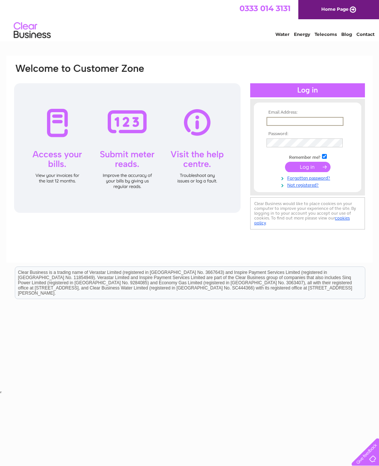
click at [321, 167] on input "submit" at bounding box center [308, 167] width 46 height 10
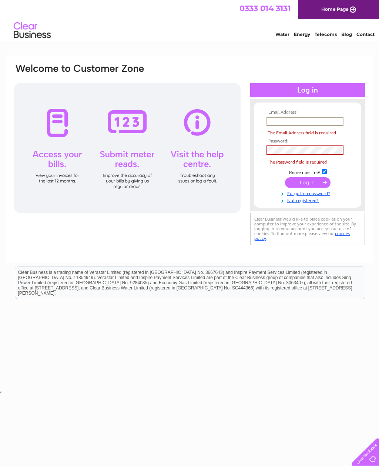
type input "yoboriink@gmail.com"
click at [307, 177] on input "submit" at bounding box center [308, 182] width 46 height 10
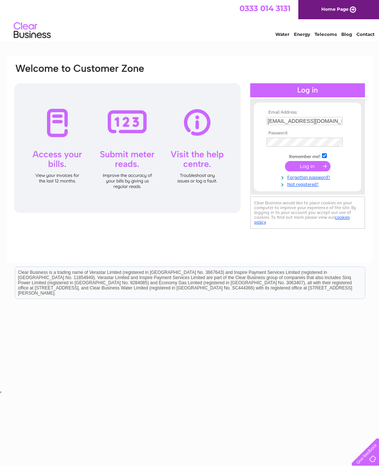
click at [317, 167] on input "submit" at bounding box center [308, 166] width 46 height 10
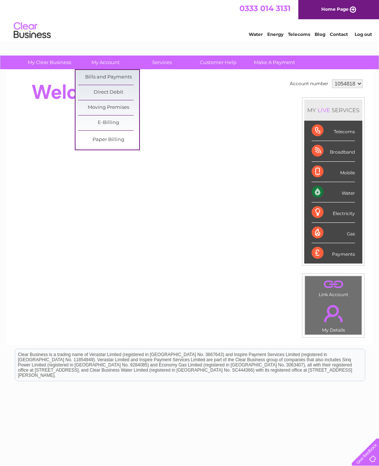
click at [125, 79] on link "Bills and Payments" at bounding box center [108, 77] width 61 height 15
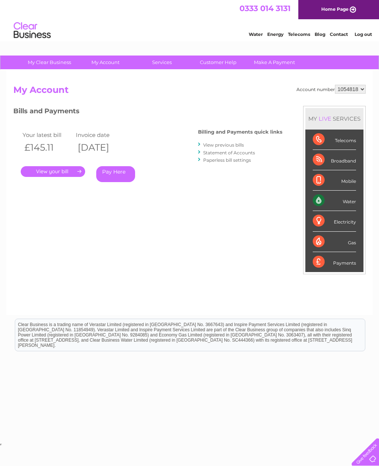
click at [60, 172] on link "." at bounding box center [53, 171] width 64 height 11
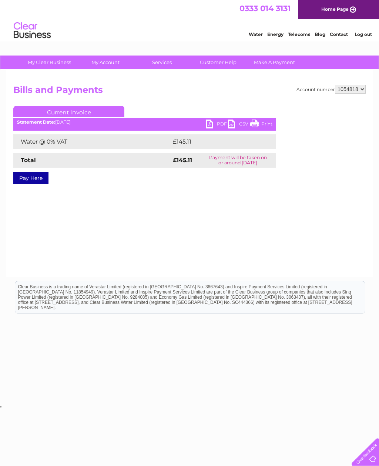
click at [206, 125] on link "PDF" at bounding box center [217, 125] width 22 height 11
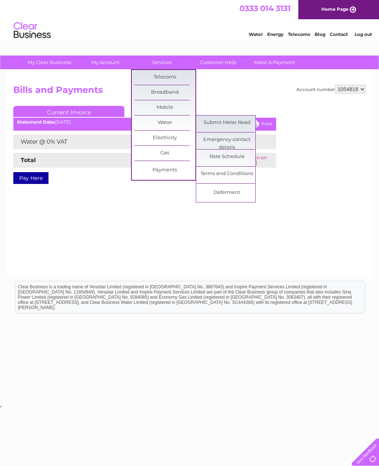
click at [246, 122] on link "Submit Meter Read" at bounding box center [226, 122] width 61 height 15
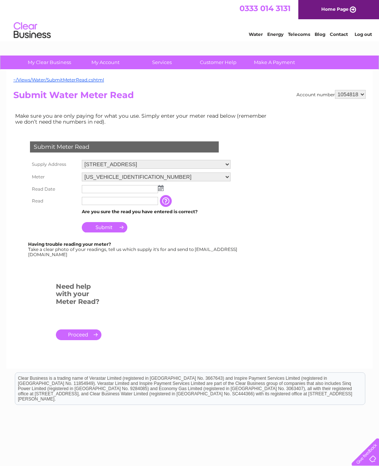
click at [163, 191] on img at bounding box center [161, 188] width 6 height 6
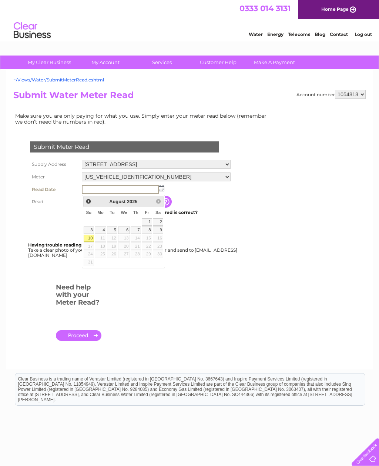
click at [90, 236] on link "10" at bounding box center [89, 238] width 10 height 7
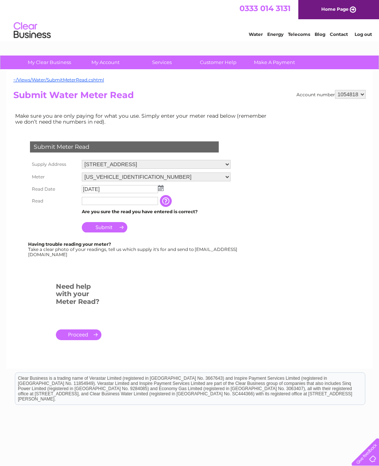
click at [132, 189] on input "2025/08/10" at bounding box center [120, 189] width 76 height 8
click at [159, 189] on img at bounding box center [162, 188] width 6 height 6
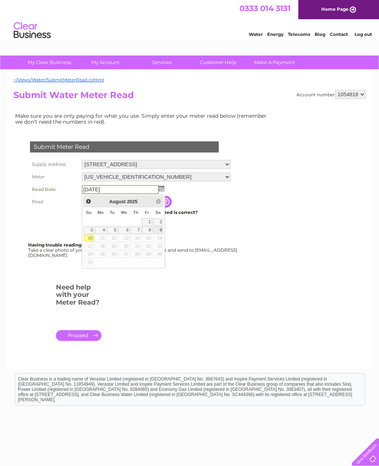
click at [160, 231] on link "9" at bounding box center [158, 229] width 10 height 7
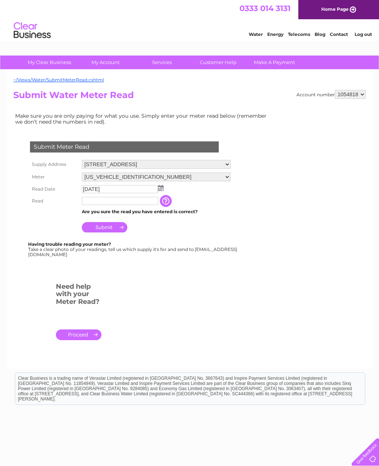
click at [160, 181] on select "06ELSTER18M491791" at bounding box center [156, 176] width 149 height 9
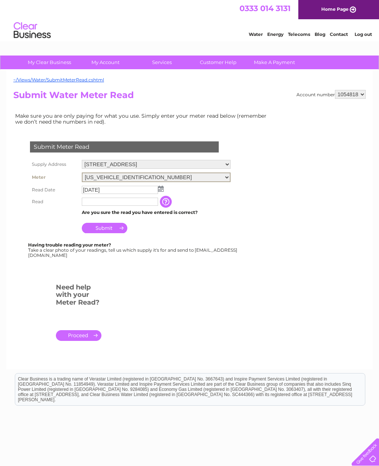
click at [161, 190] on img at bounding box center [161, 189] width 6 height 6
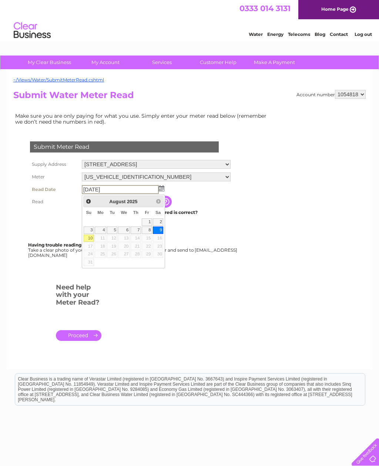
click at [91, 235] on link "10" at bounding box center [89, 238] width 10 height 7
type input "2025/08/10"
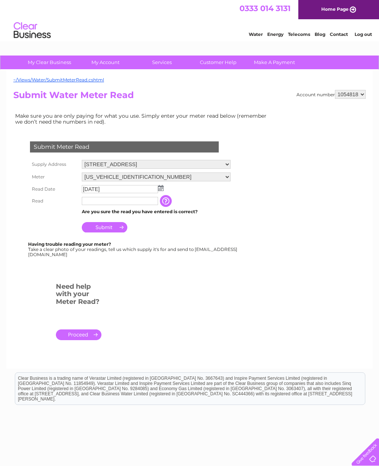
click at [135, 203] on input "text" at bounding box center [120, 201] width 76 height 8
type input "00545"
click at [173, 207] on tr "Read 00545 The reading you have just taken from your water meter. Our records i…" at bounding box center [130, 201] width 205 height 13
click at [166, 204] on input "button" at bounding box center [166, 201] width 13 height 12
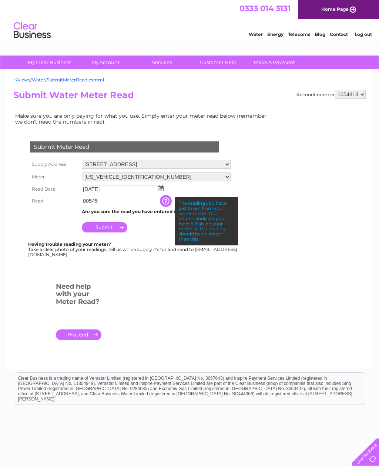
click at [253, 191] on form "Submit Meter Read Supply Address 19 Sandwell Street, Buckhaven, Leven, Fife, KY…" at bounding box center [142, 244] width 259 height 235
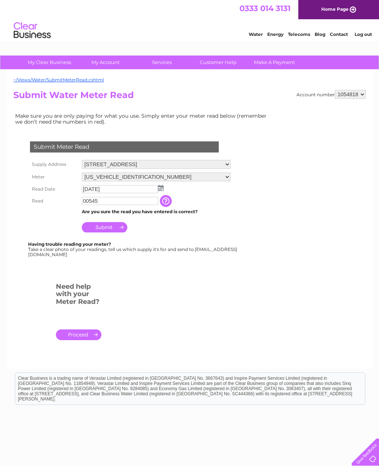
click at [119, 228] on input "Submit" at bounding box center [105, 227] width 46 height 10
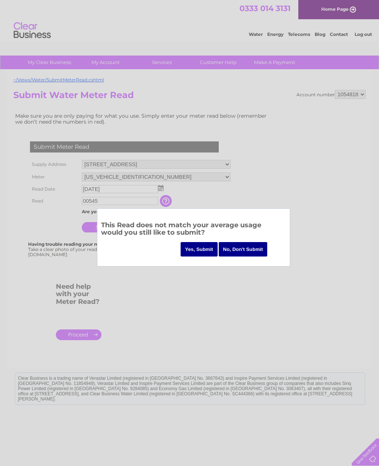
click at [199, 248] on input "Yes, Submit" at bounding box center [199, 249] width 37 height 14
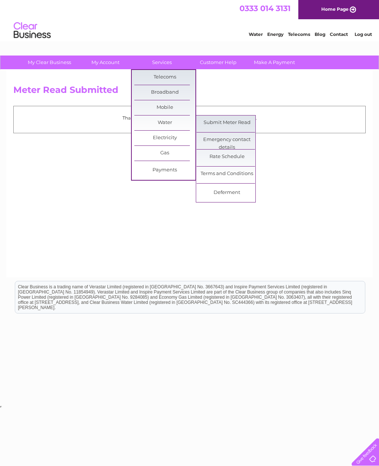
click at [241, 160] on link "Rate Schedule" at bounding box center [226, 156] width 61 height 15
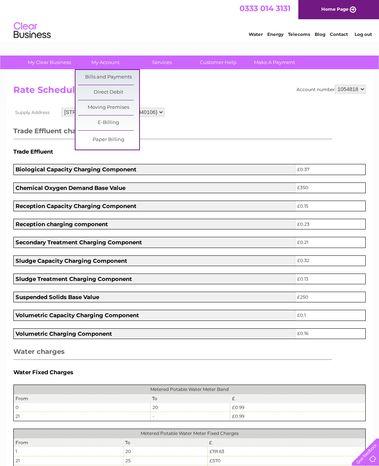
click at [134, 79] on link "Bills and Payments" at bounding box center [108, 77] width 61 height 15
click at [116, 76] on link "Bills and Payments" at bounding box center [108, 77] width 61 height 15
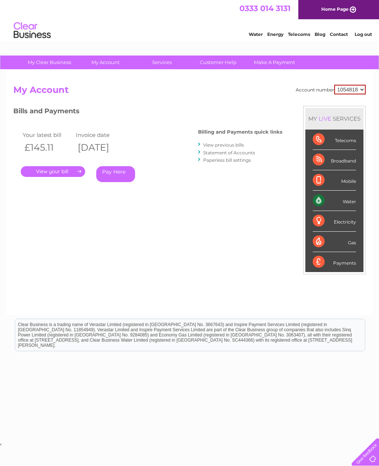
click at [66, 169] on link "." at bounding box center [53, 171] width 64 height 11
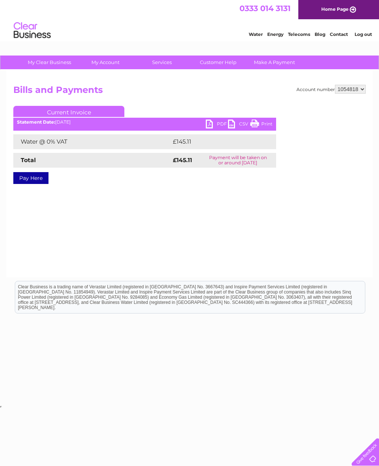
click at [209, 129] on link "PDF" at bounding box center [217, 125] width 22 height 11
